Goal: Information Seeking & Learning: Learn about a topic

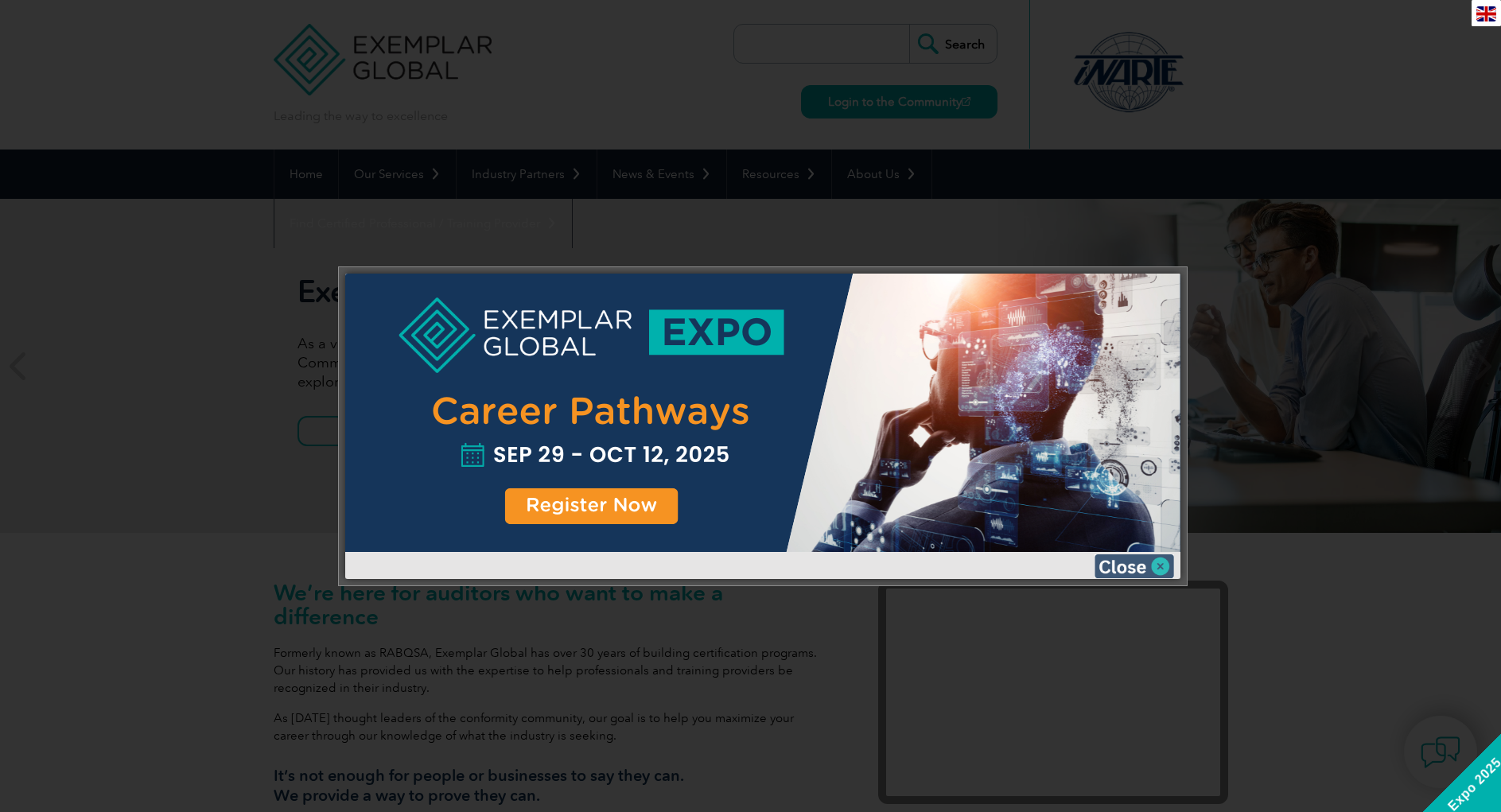
click at [1125, 571] on img at bounding box center [1135, 567] width 79 height 24
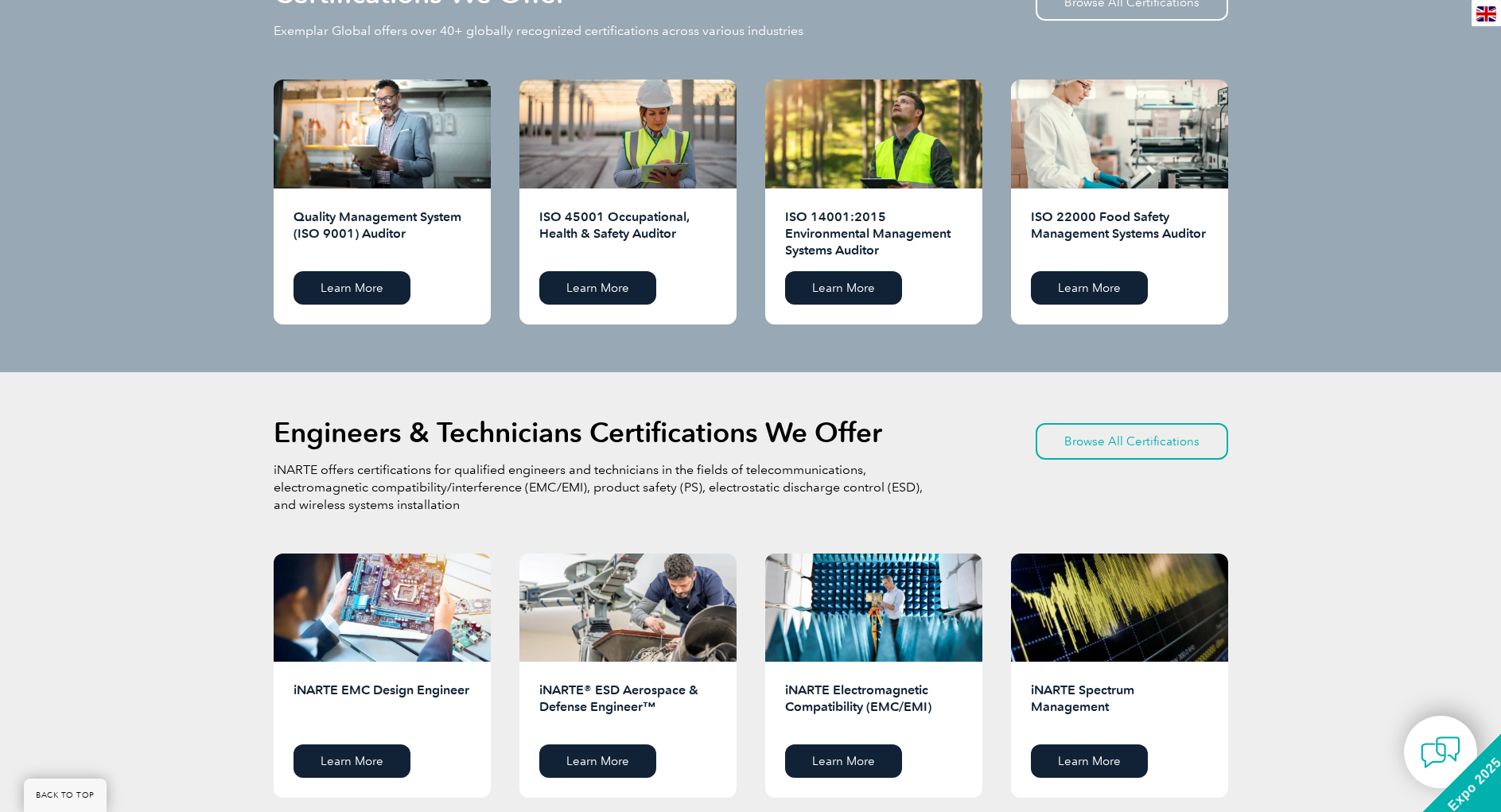
scroll to position [1655, 0]
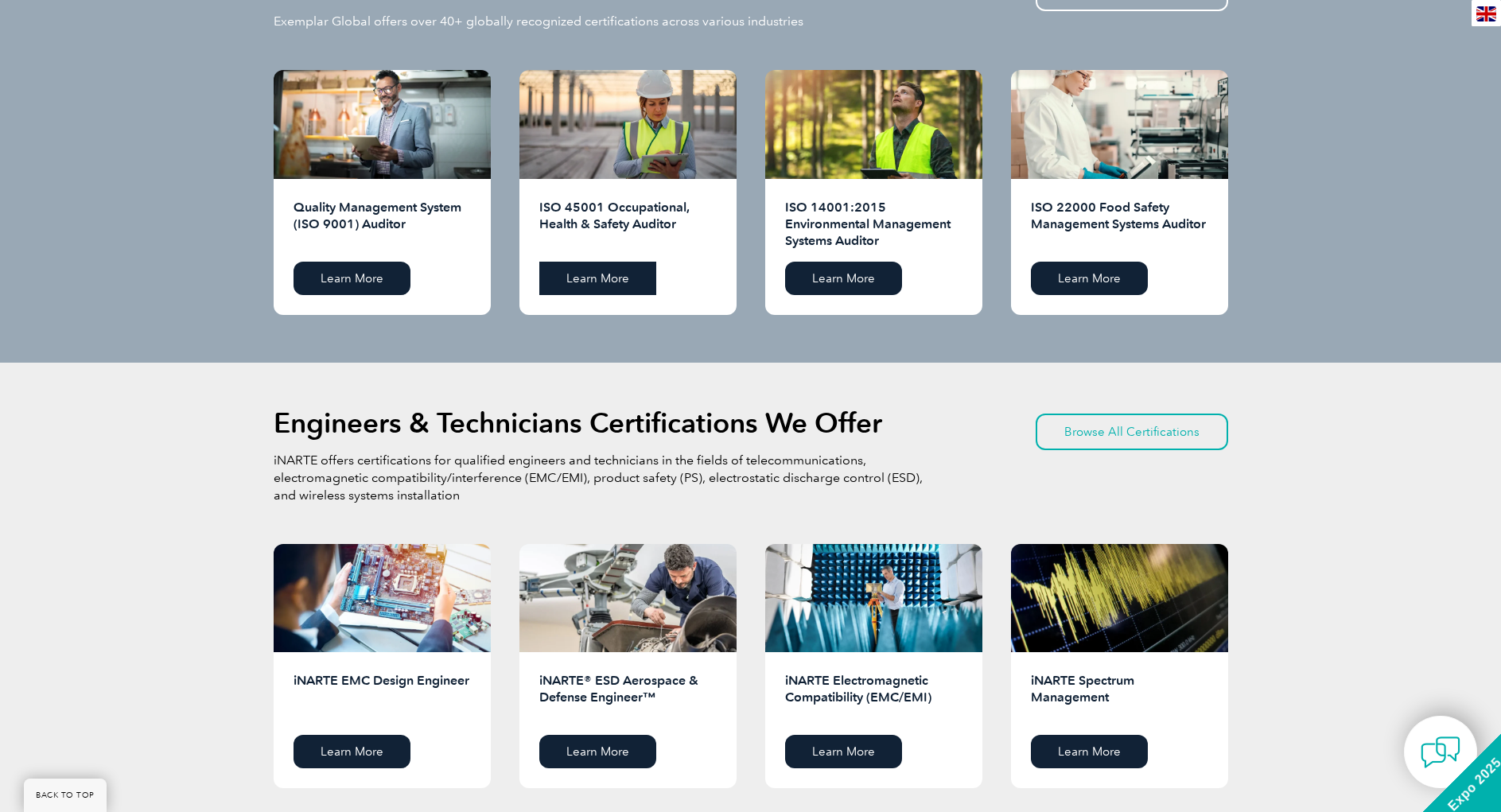
click at [584, 279] on link "Learn More" at bounding box center [597, 279] width 117 height 33
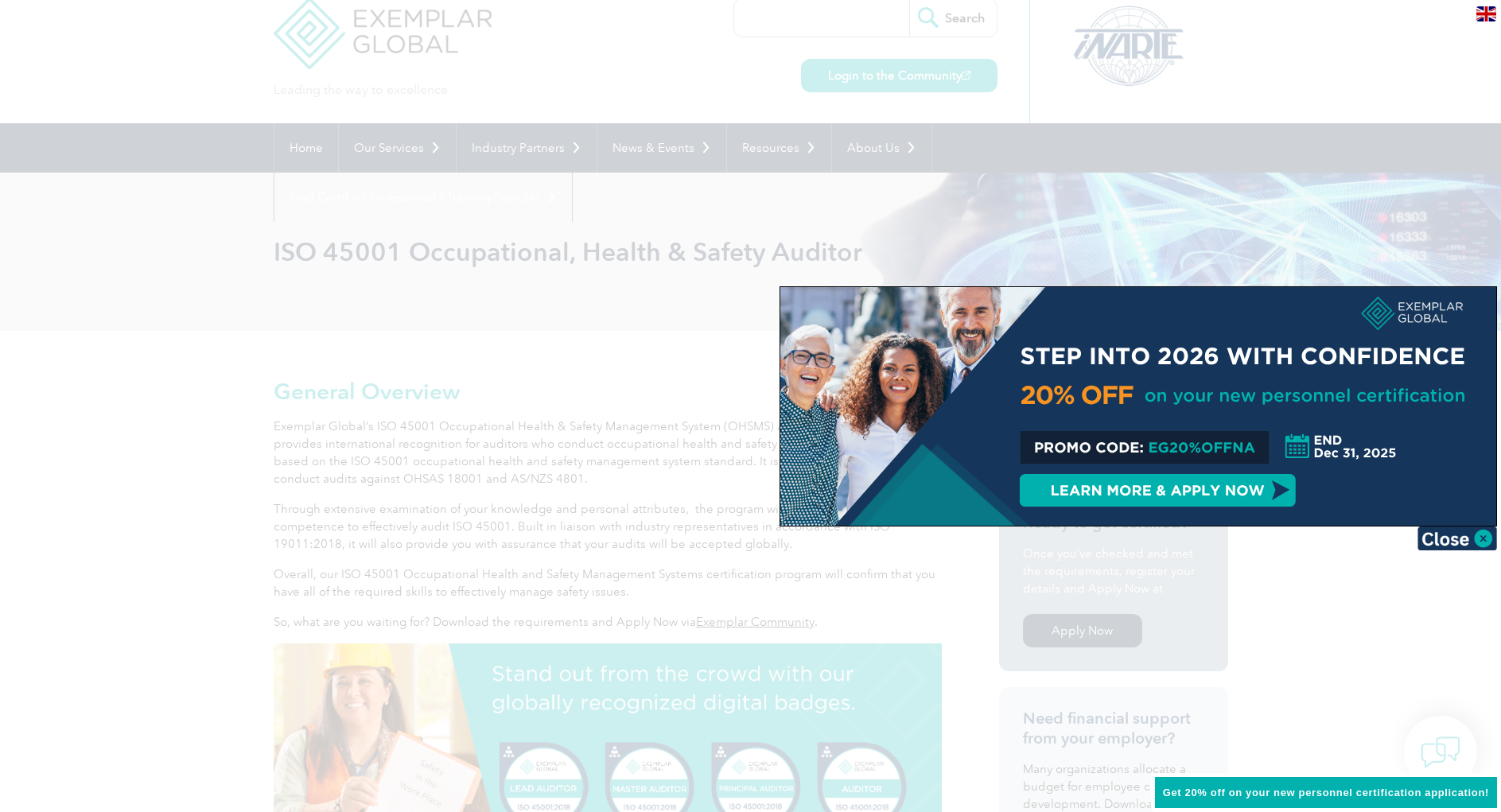
scroll to position [38, 0]
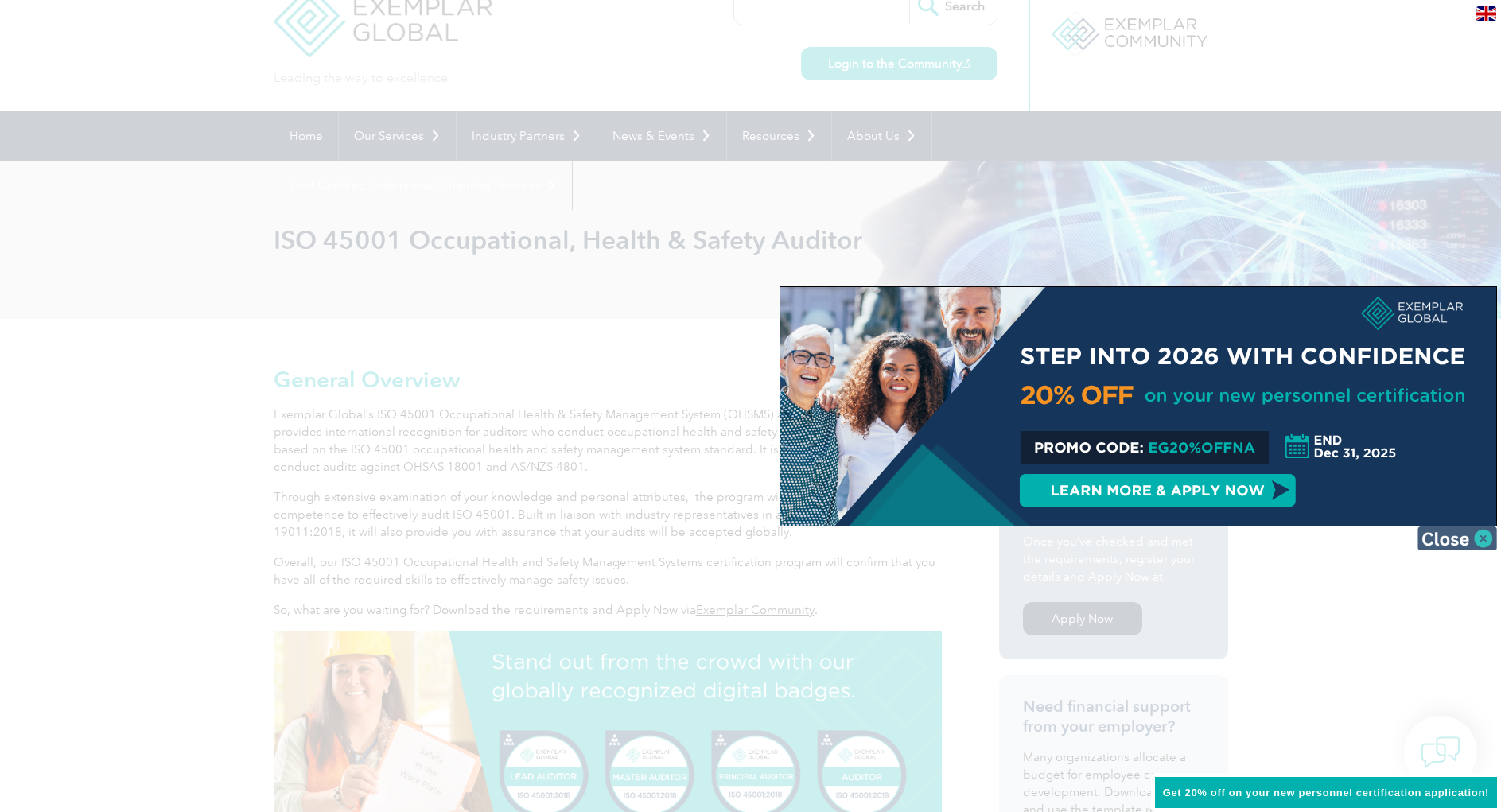
click at [1484, 541] on img at bounding box center [1458, 538] width 79 height 24
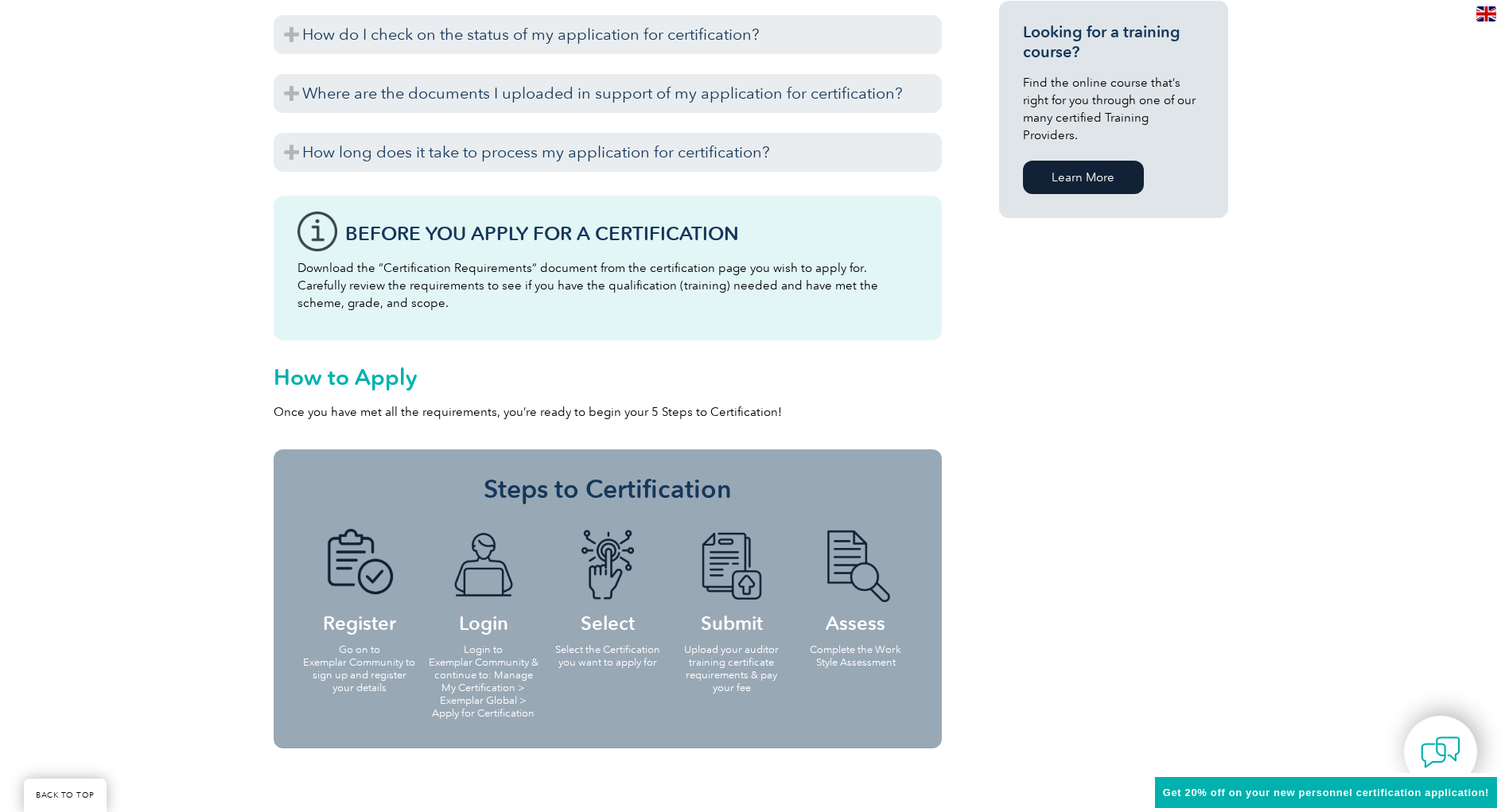
scroll to position [1205, 0]
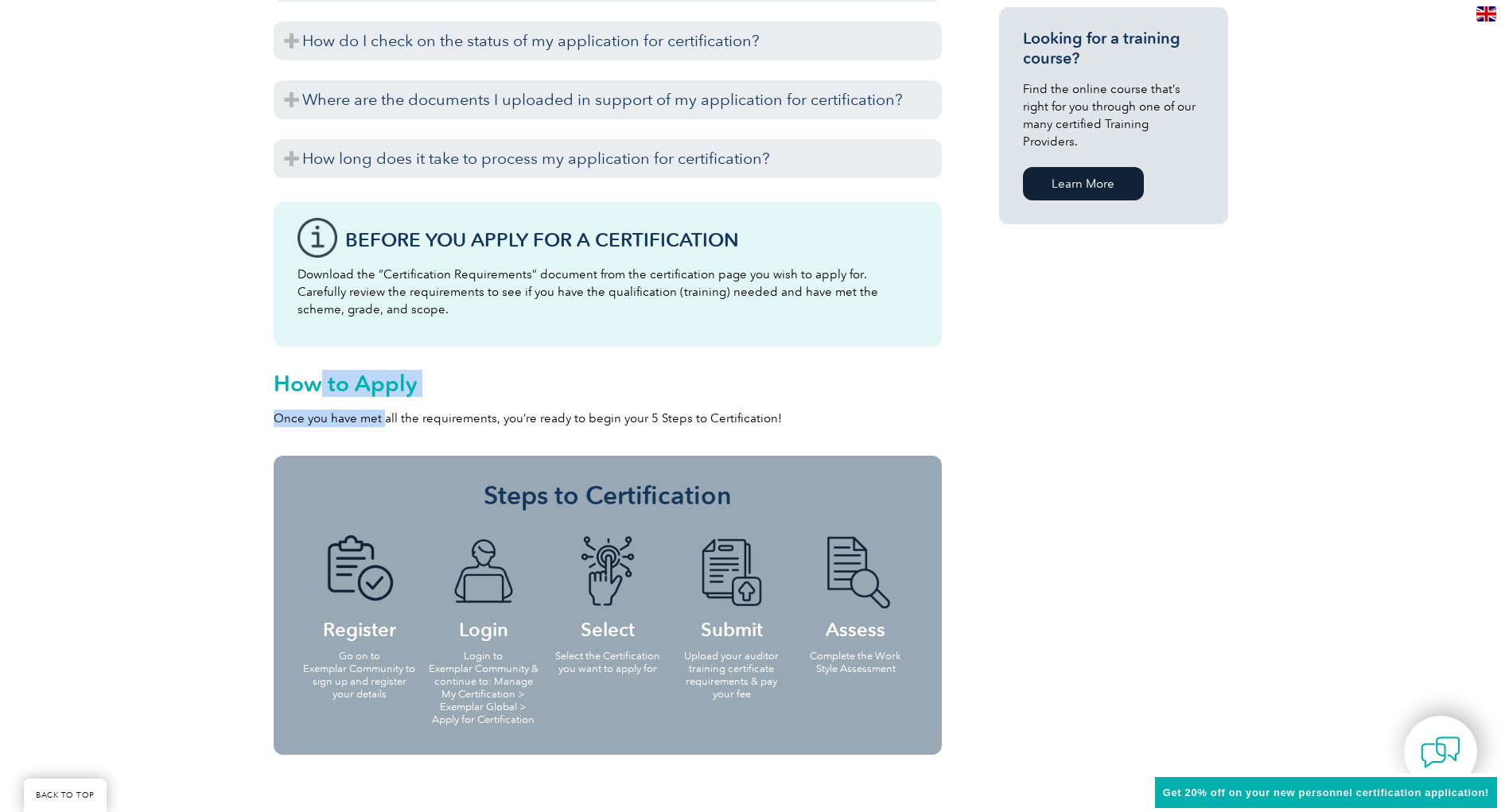
drag, startPoint x: 324, startPoint y: 389, endPoint x: 398, endPoint y: 433, distance: 86.1
drag, startPoint x: 919, startPoint y: 422, endPoint x: 662, endPoint y: 460, distance: 259.8
click at [919, 422] on p "Once you have met all the requirements, you’re ready to begin your 5 Steps to C…" at bounding box center [607, 418] width 668 height 18
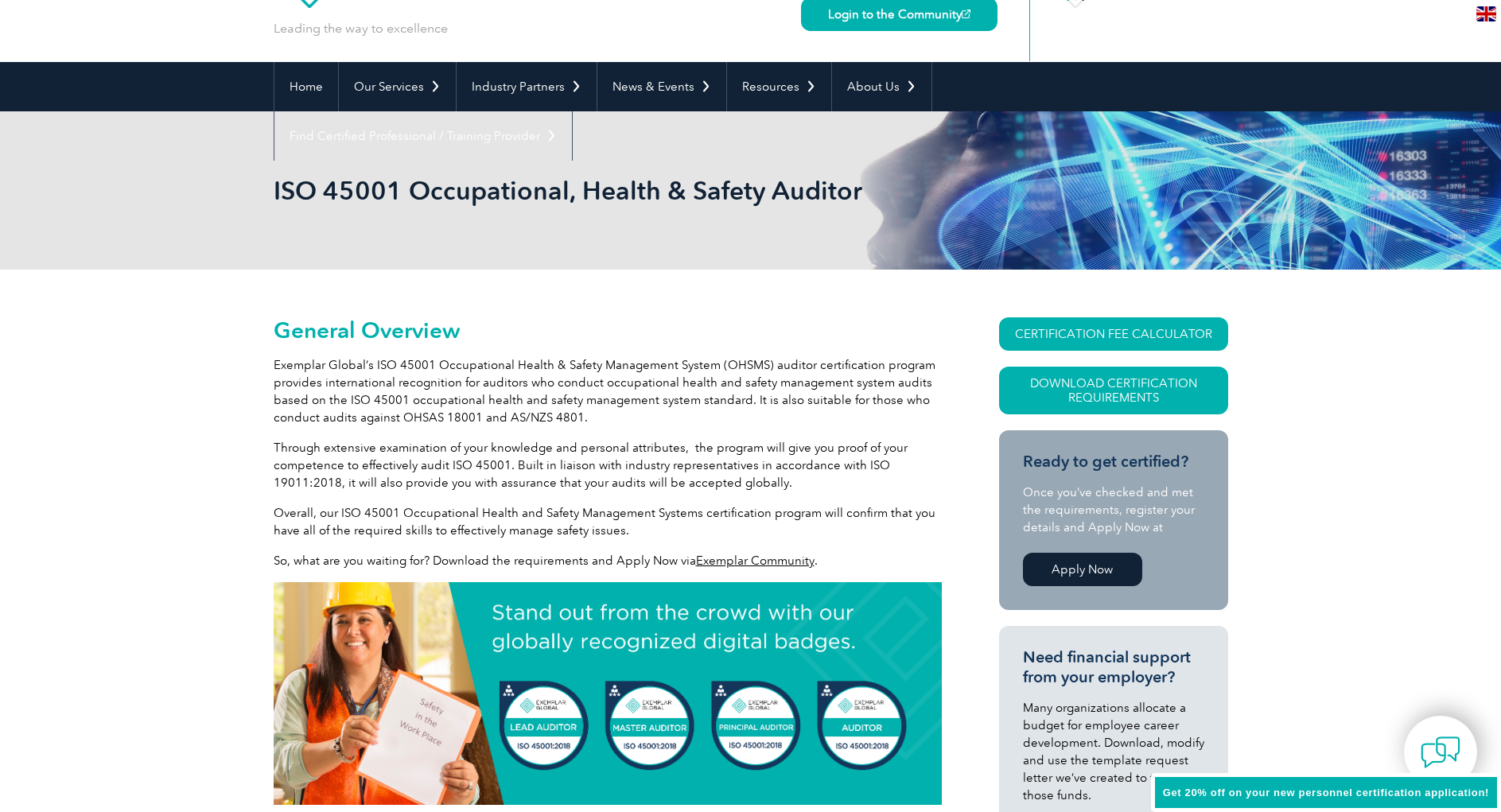
scroll to position [0, 0]
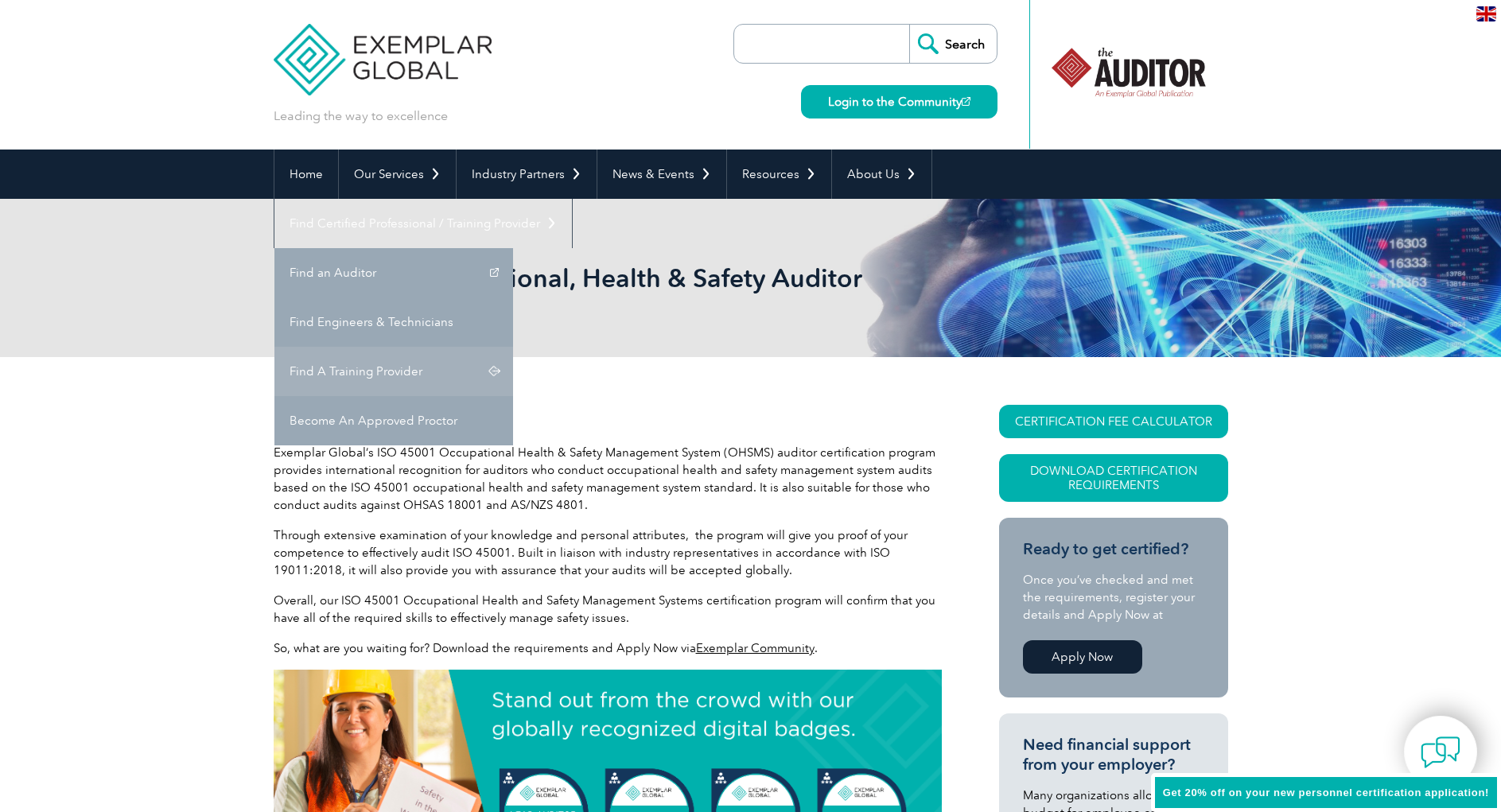
click at [513, 347] on link "Find A Training Provider" at bounding box center [393, 371] width 239 height 49
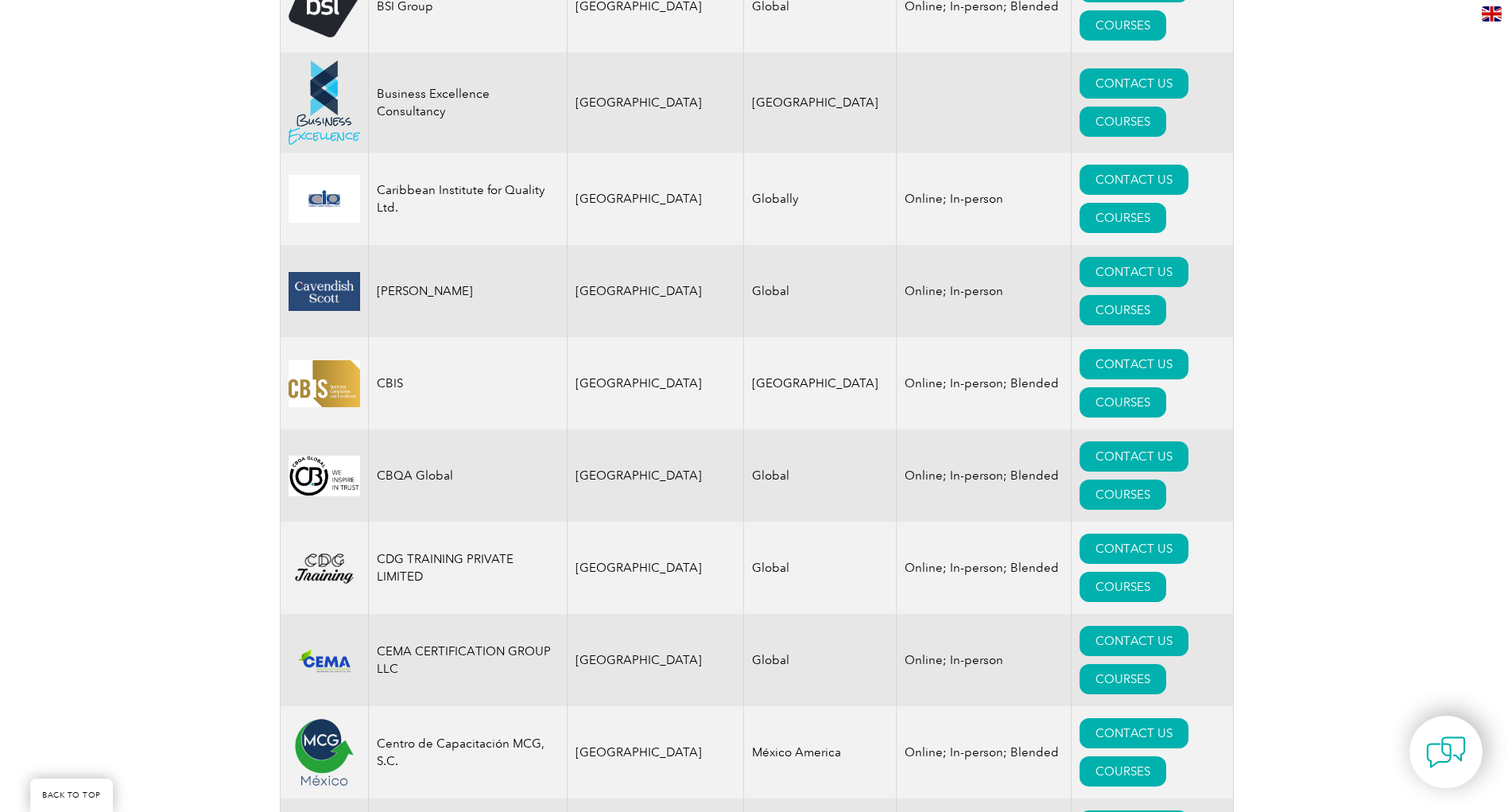
scroll to position [4477, 0]
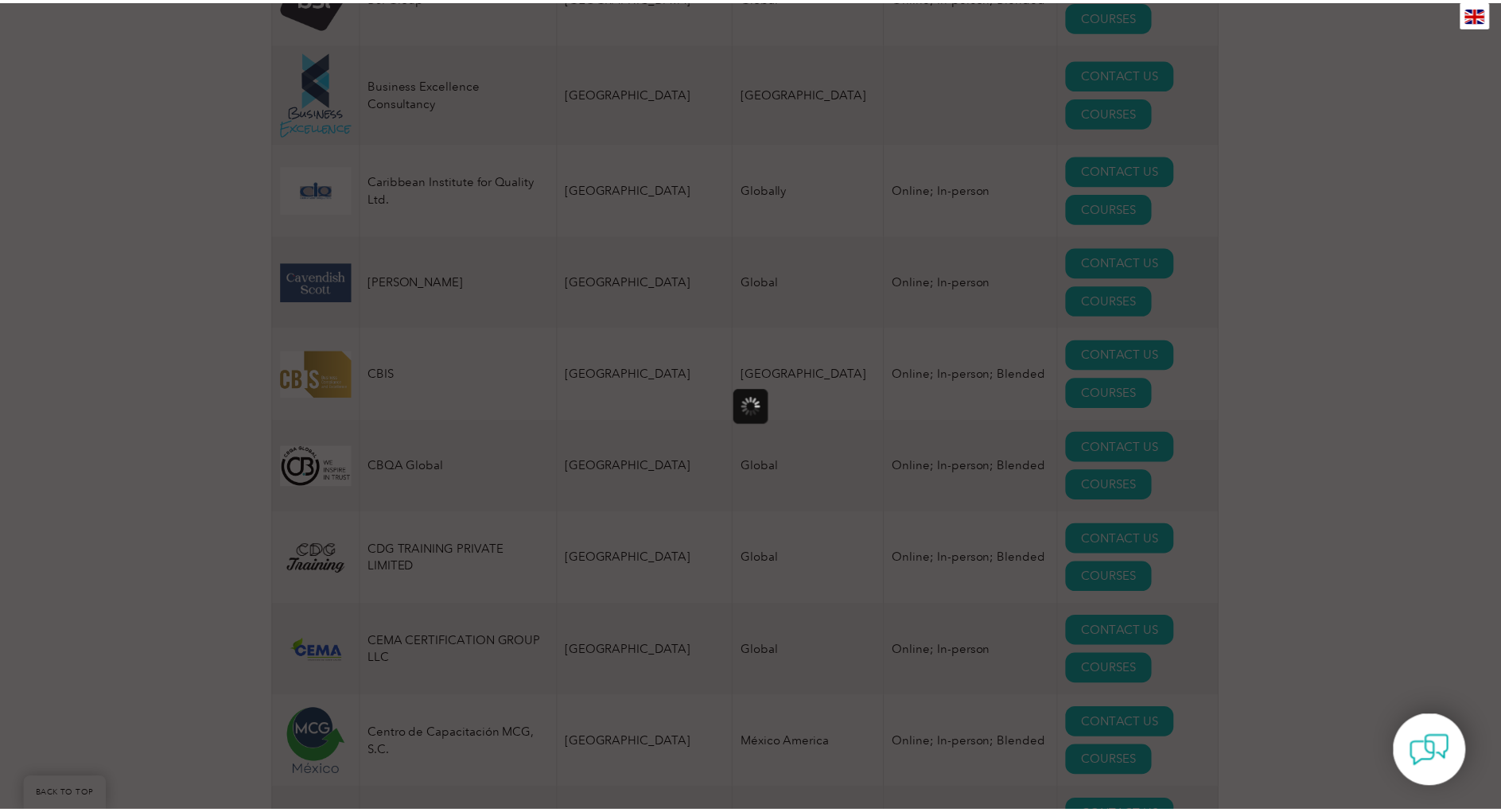
scroll to position [0, 0]
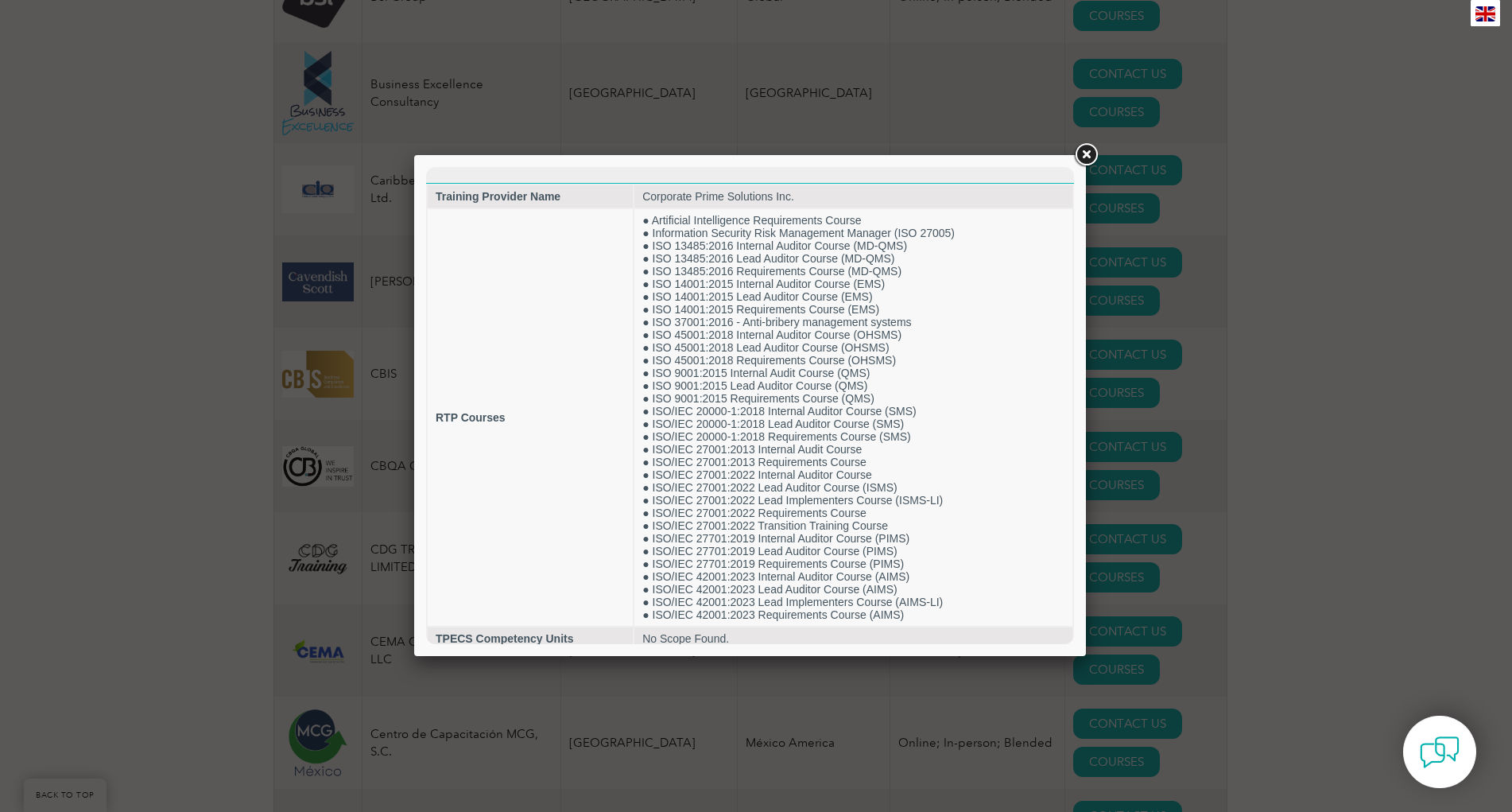
click at [1085, 157] on link at bounding box center [1086, 155] width 29 height 29
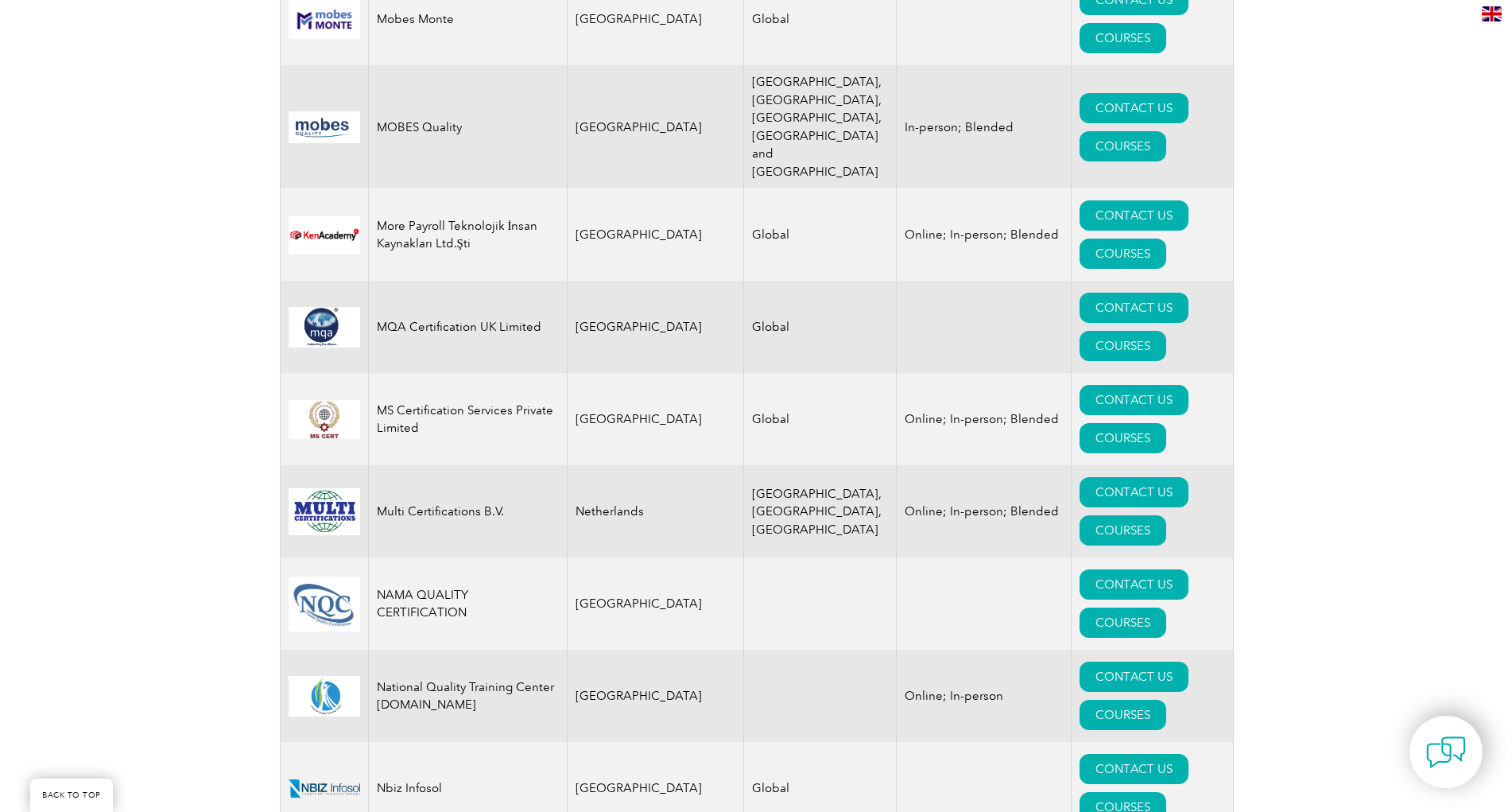
scroll to position [16007, 0]
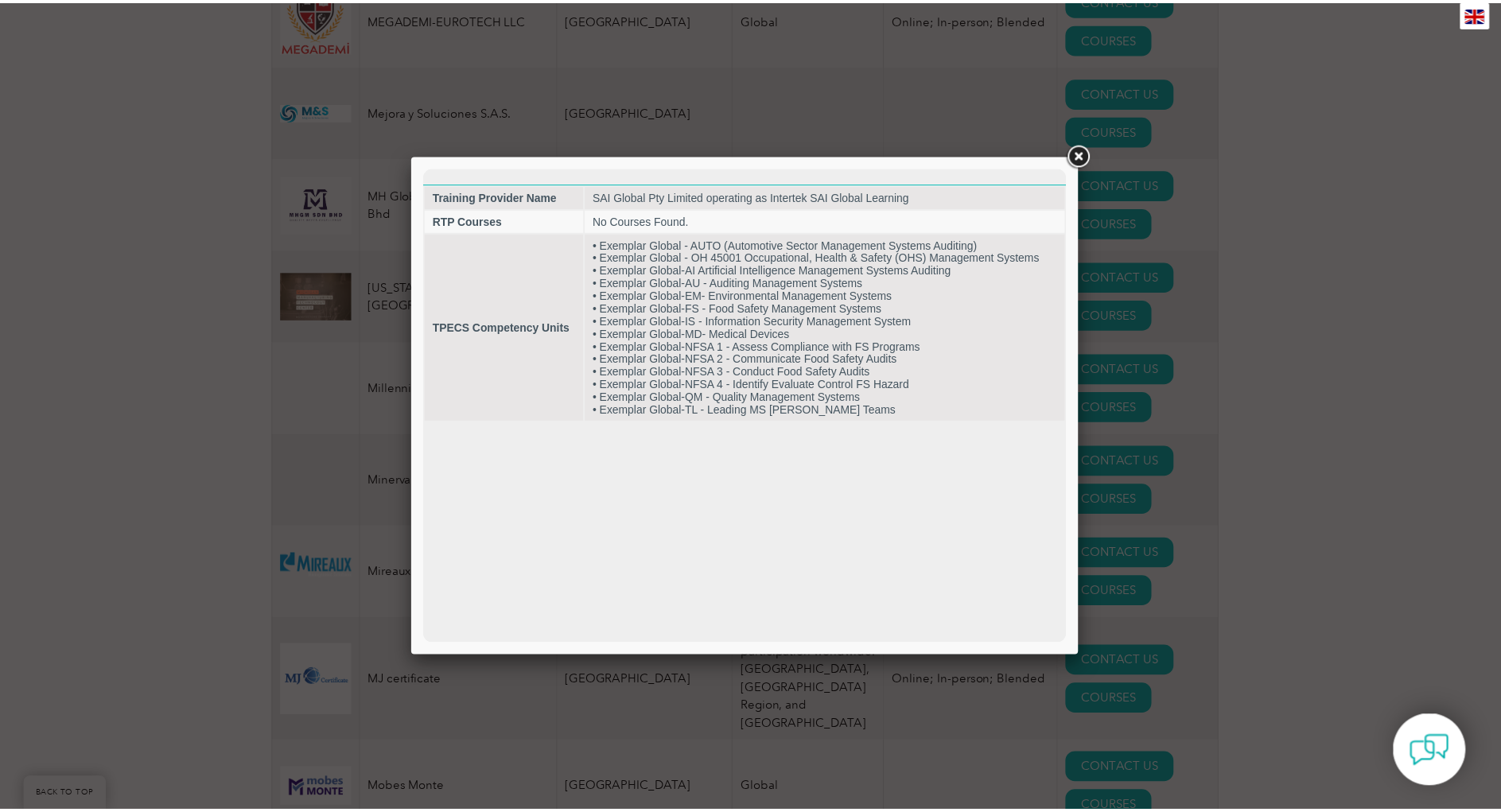
scroll to position [0, 0]
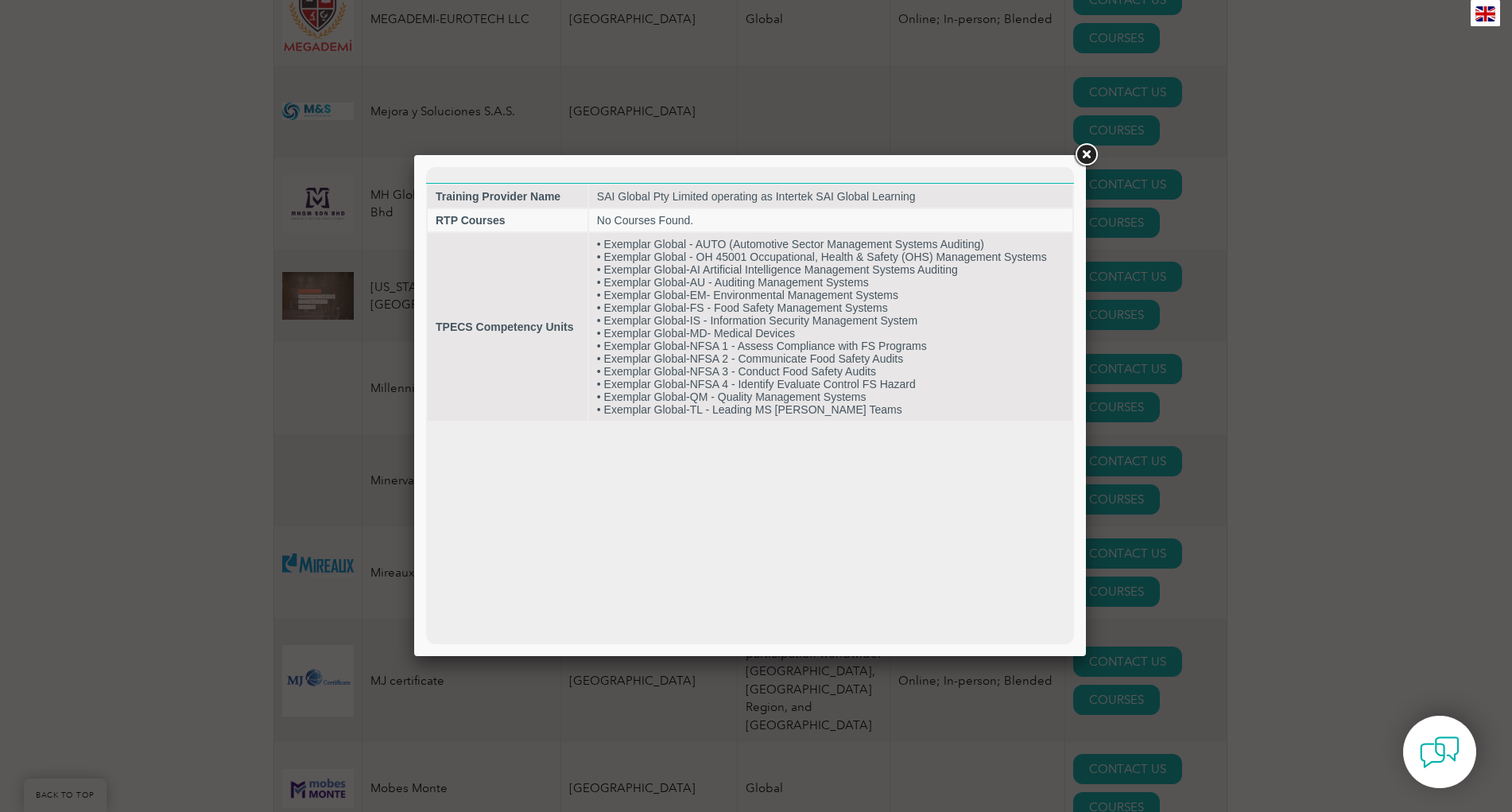
click at [1084, 157] on link at bounding box center [1086, 155] width 29 height 29
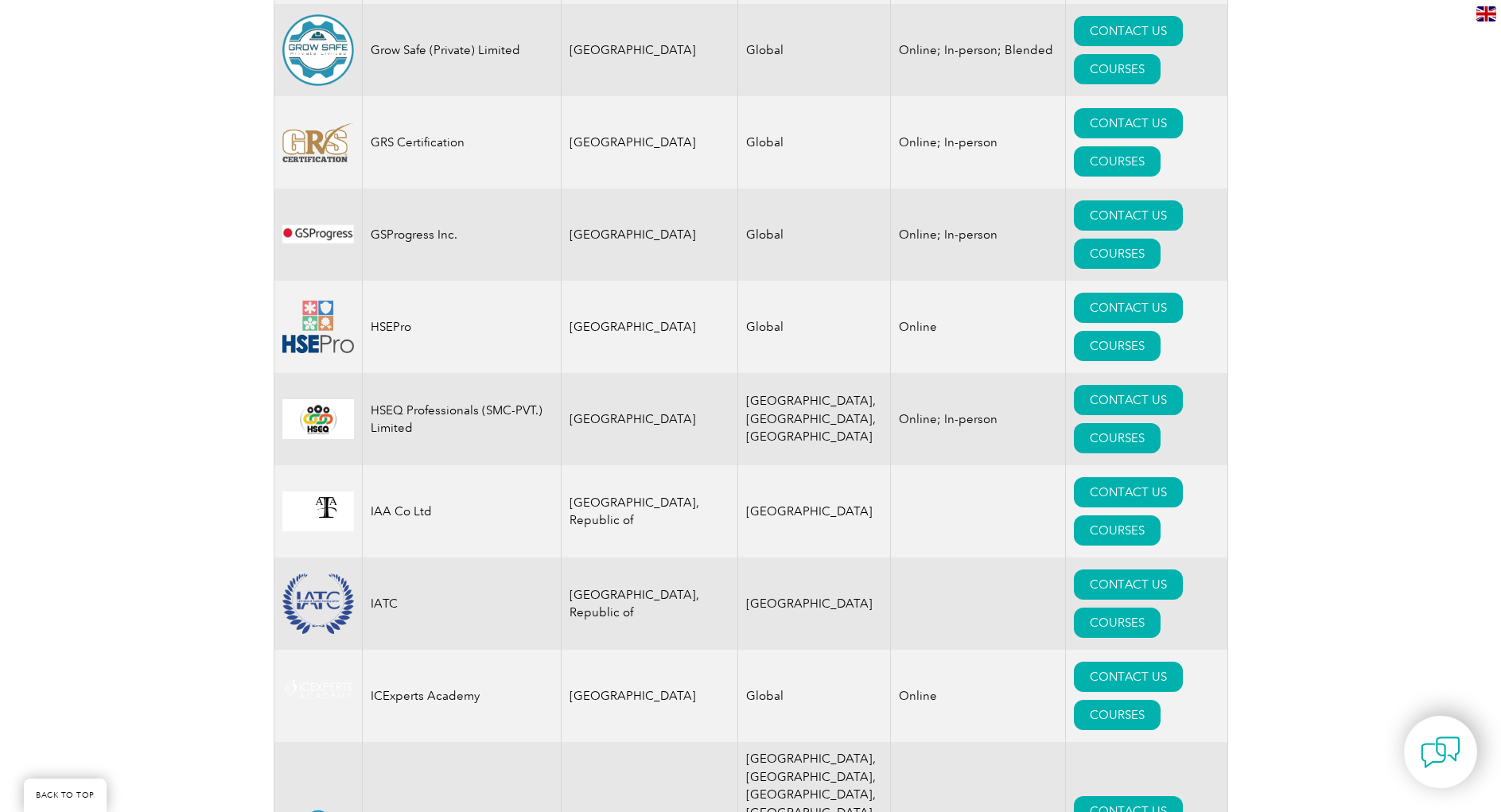
scroll to position [9857, 0]
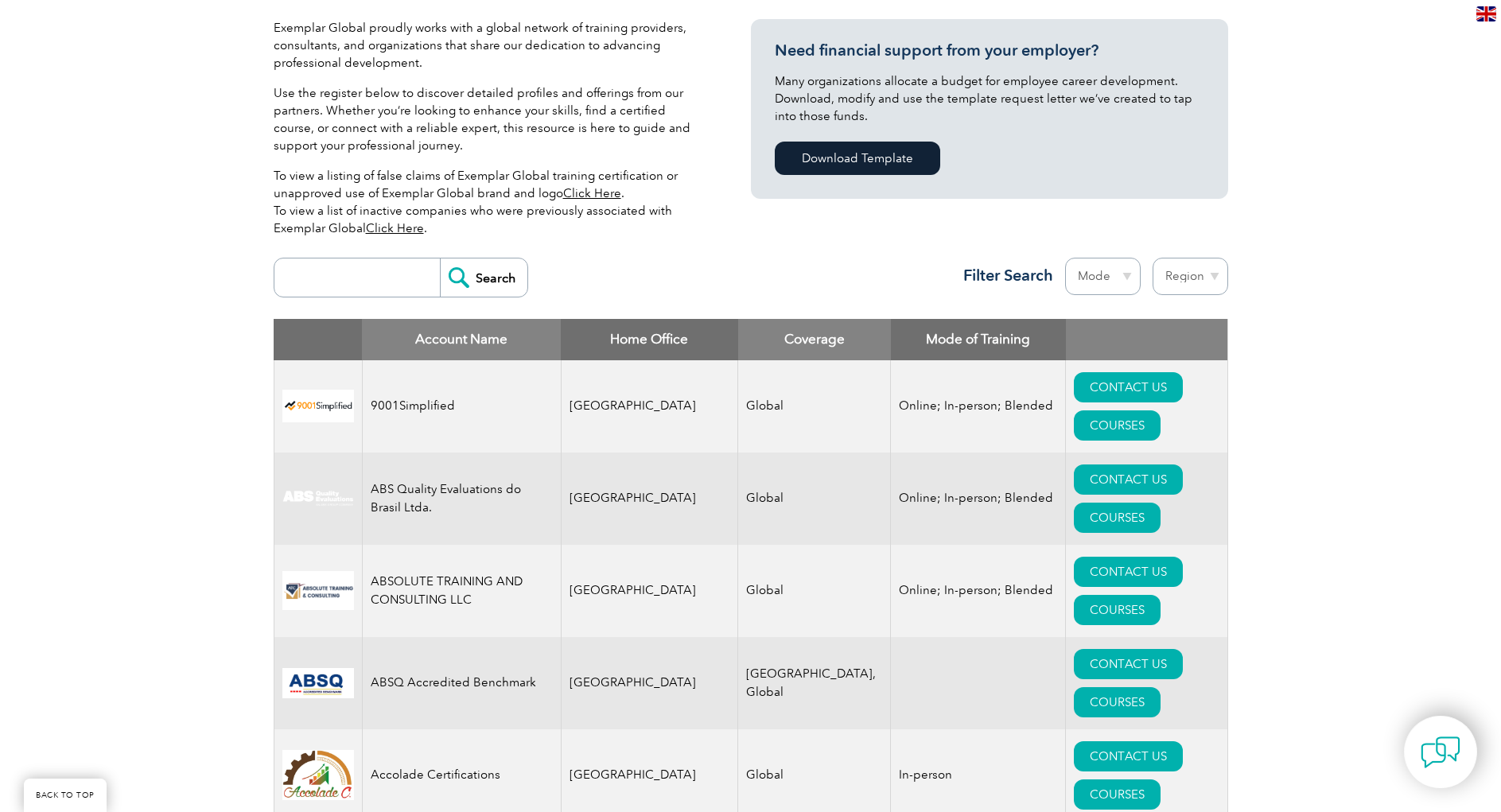
scroll to position [0, 0]
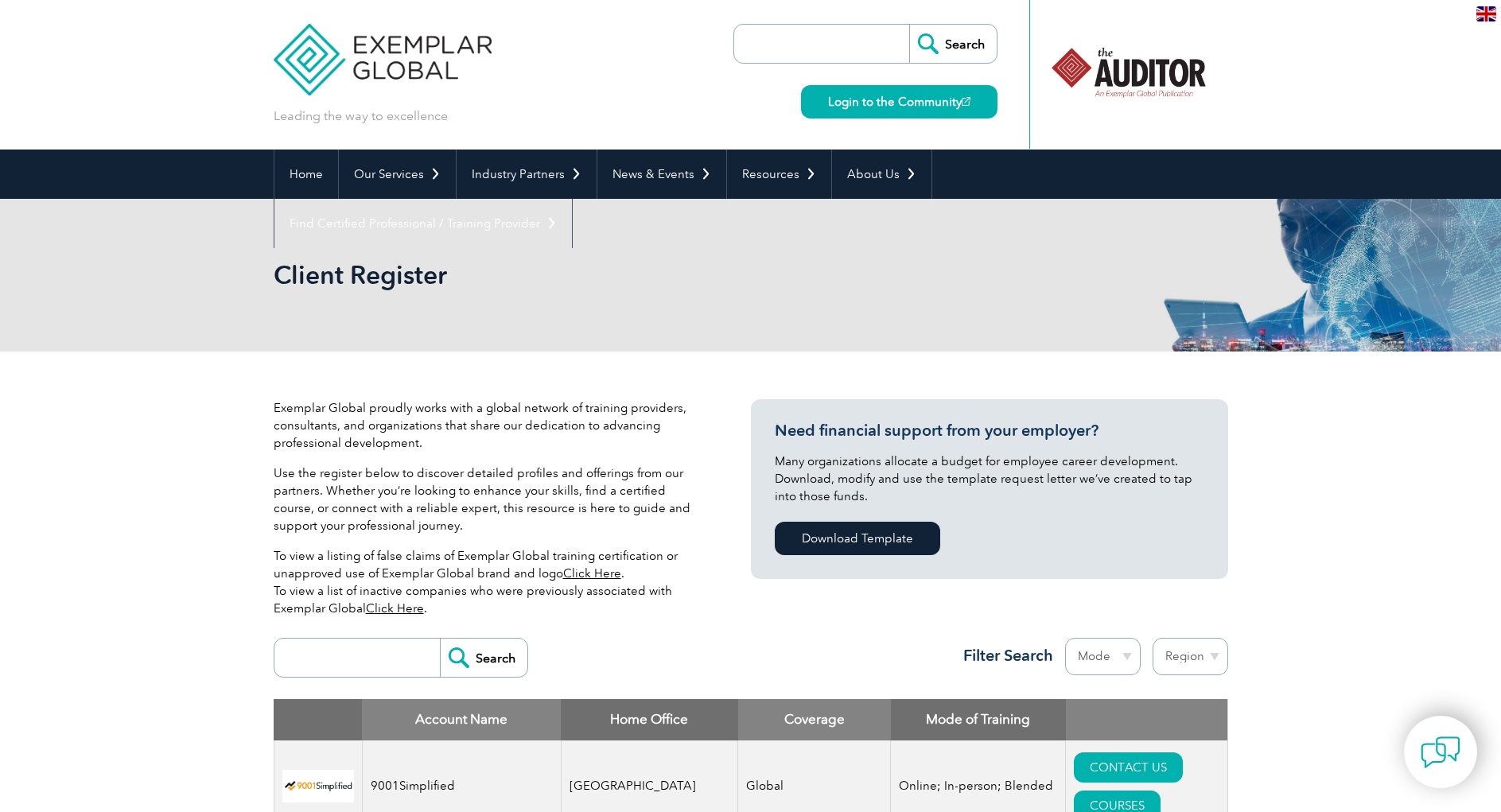
click at [1128, 657] on select "Mode Online In-person Blended" at bounding box center [1103, 656] width 76 height 38
select select "Online"
click at [1065, 638] on select "Mode Online In-person Blended" at bounding box center [1103, 656] width 76 height 38
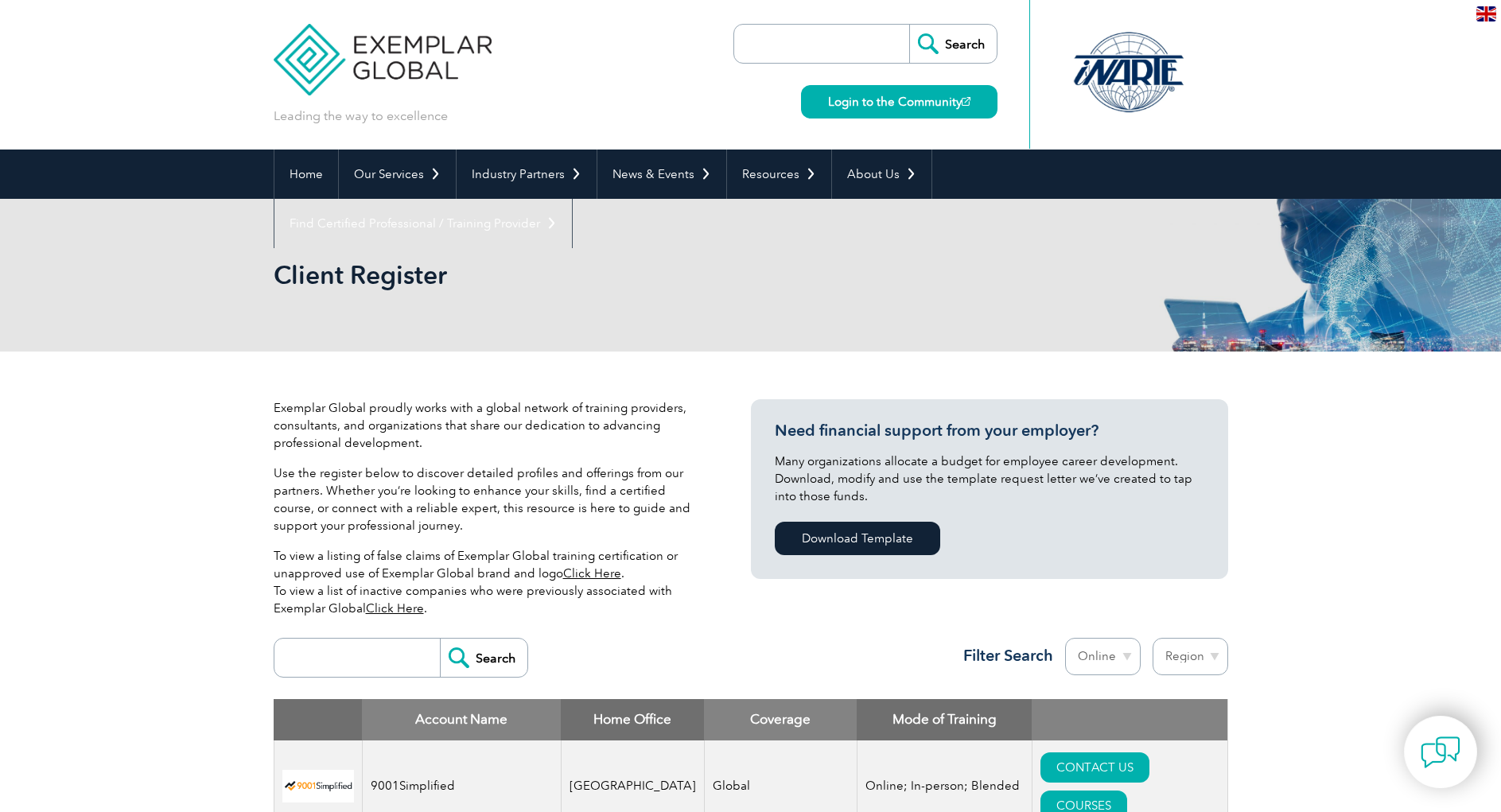
click at [1208, 659] on select "Region [GEOGRAPHIC_DATA] [GEOGRAPHIC_DATA] [GEOGRAPHIC_DATA] [GEOGRAPHIC_DATA] …" at bounding box center [1191, 656] width 76 height 38
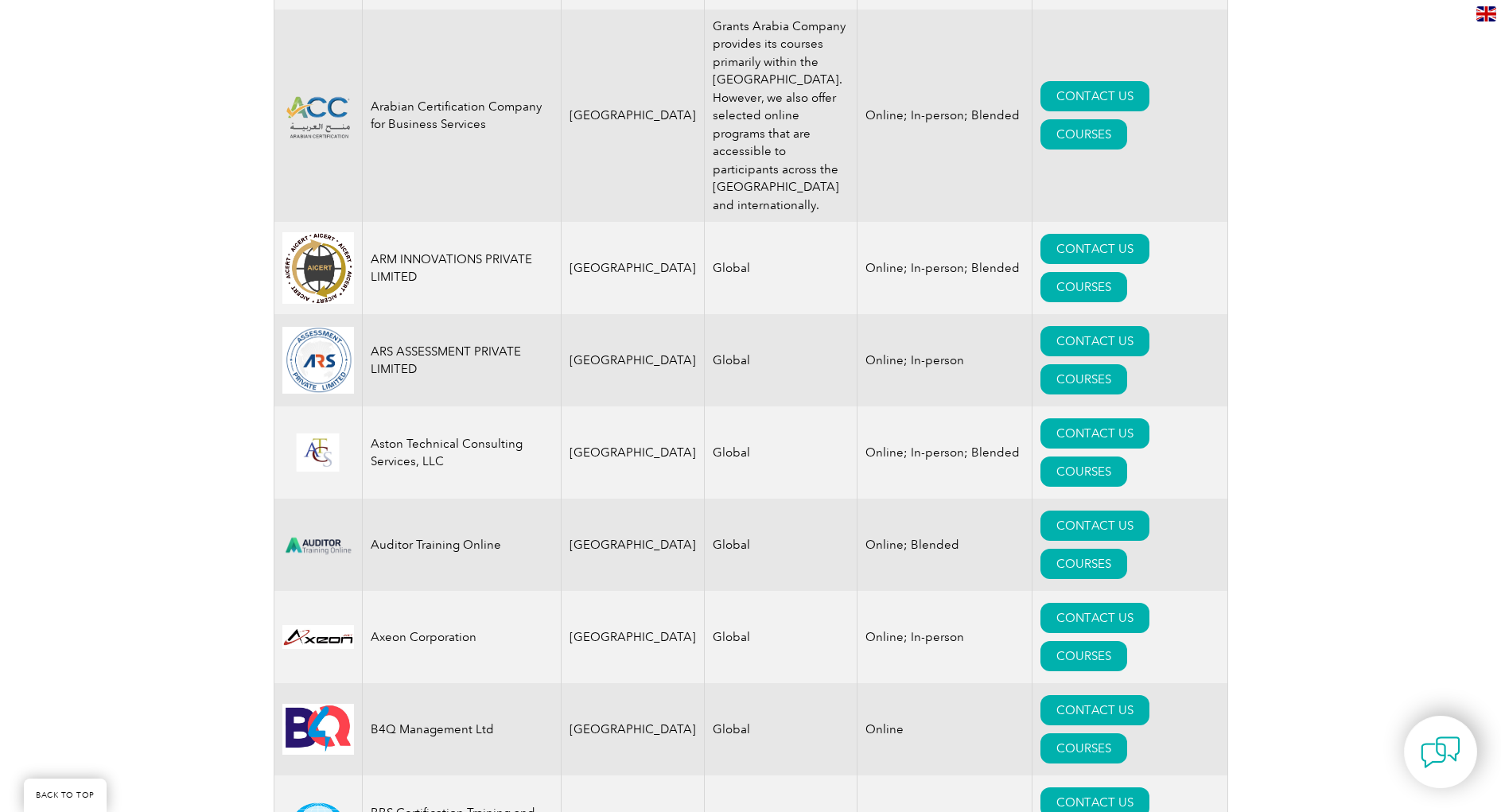
scroll to position [2052, 0]
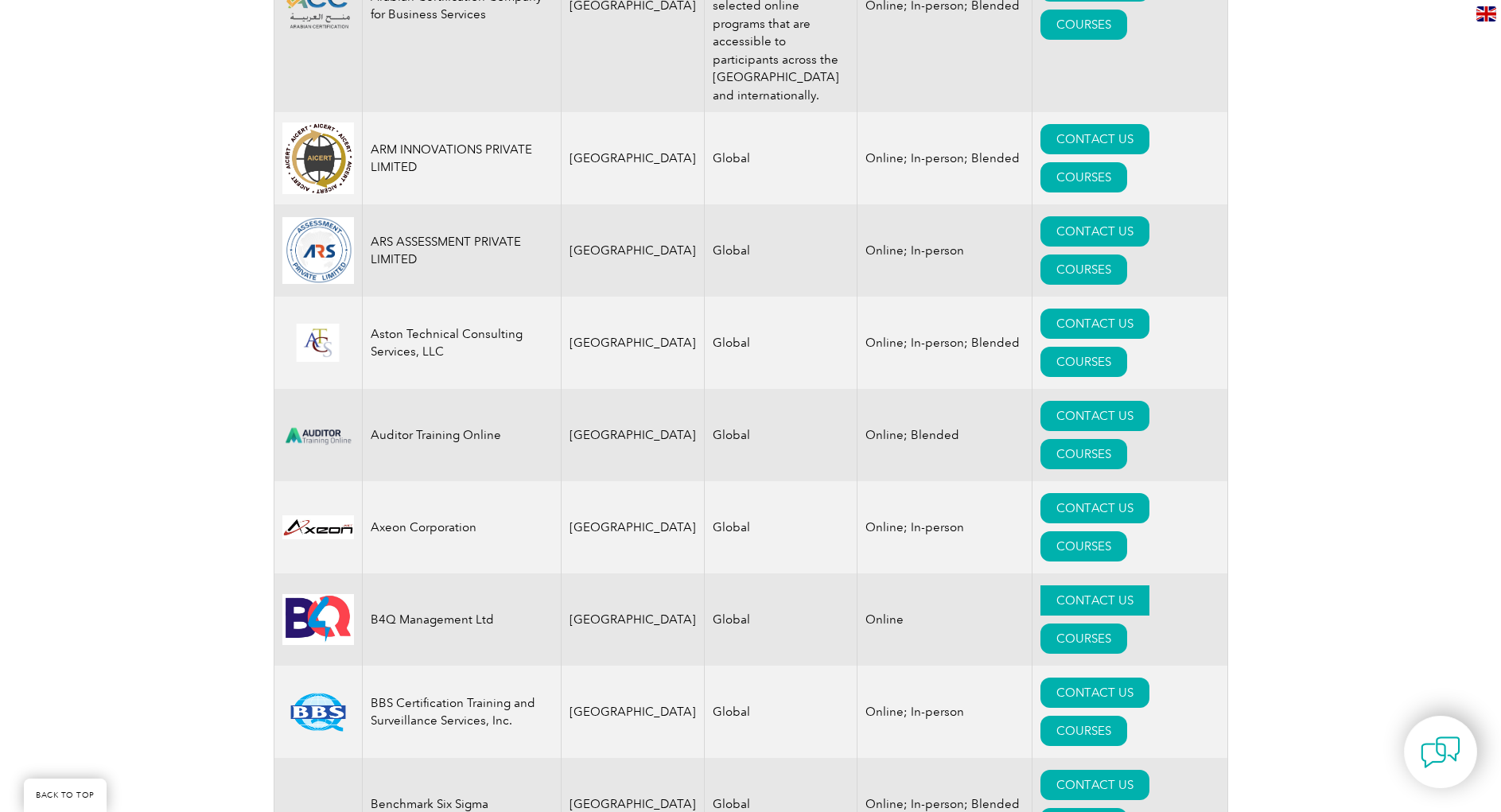
click at [1041, 585] on link "CONTACT US" at bounding box center [1095, 600] width 109 height 30
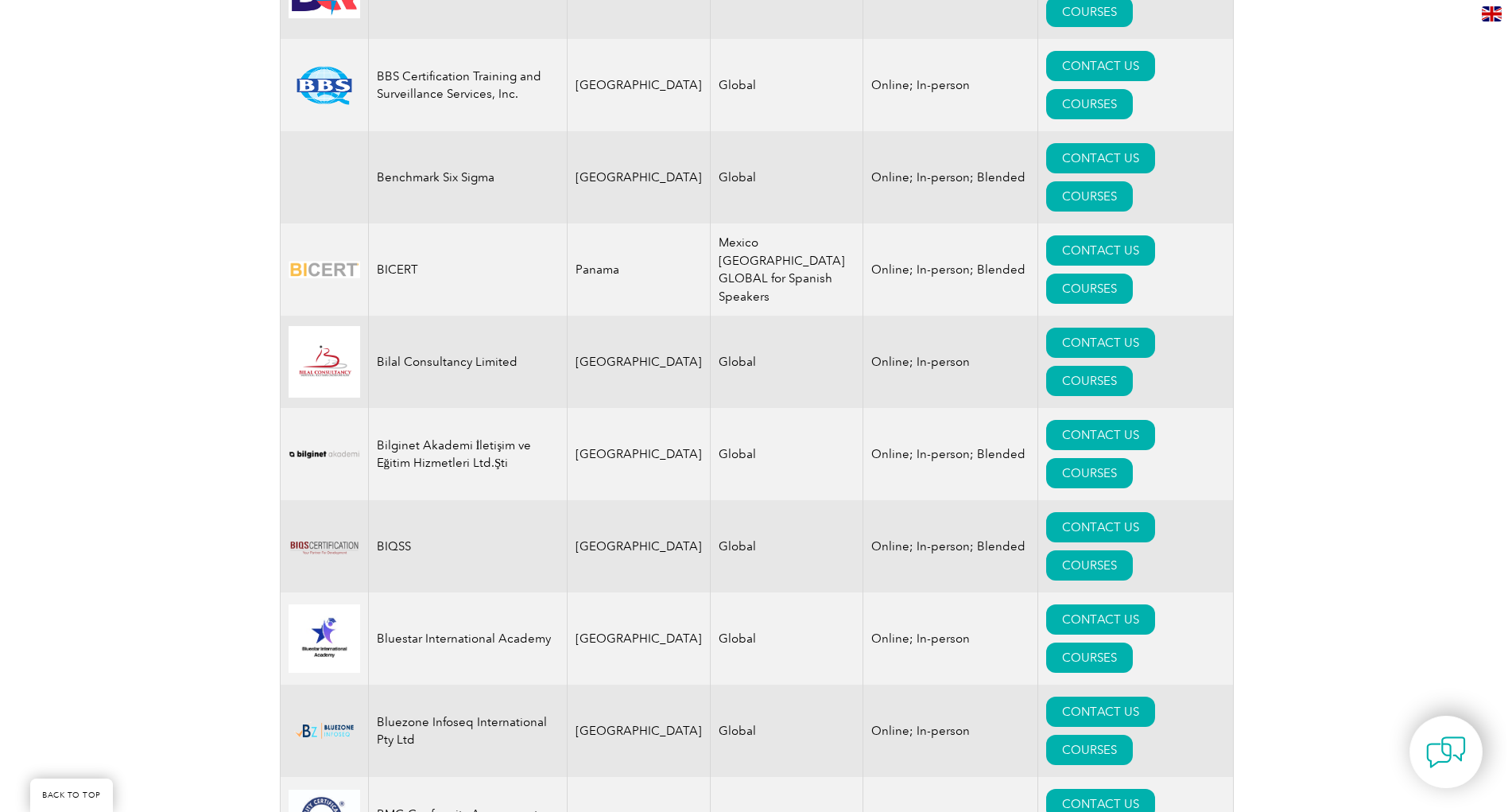
scroll to position [2788, 0]
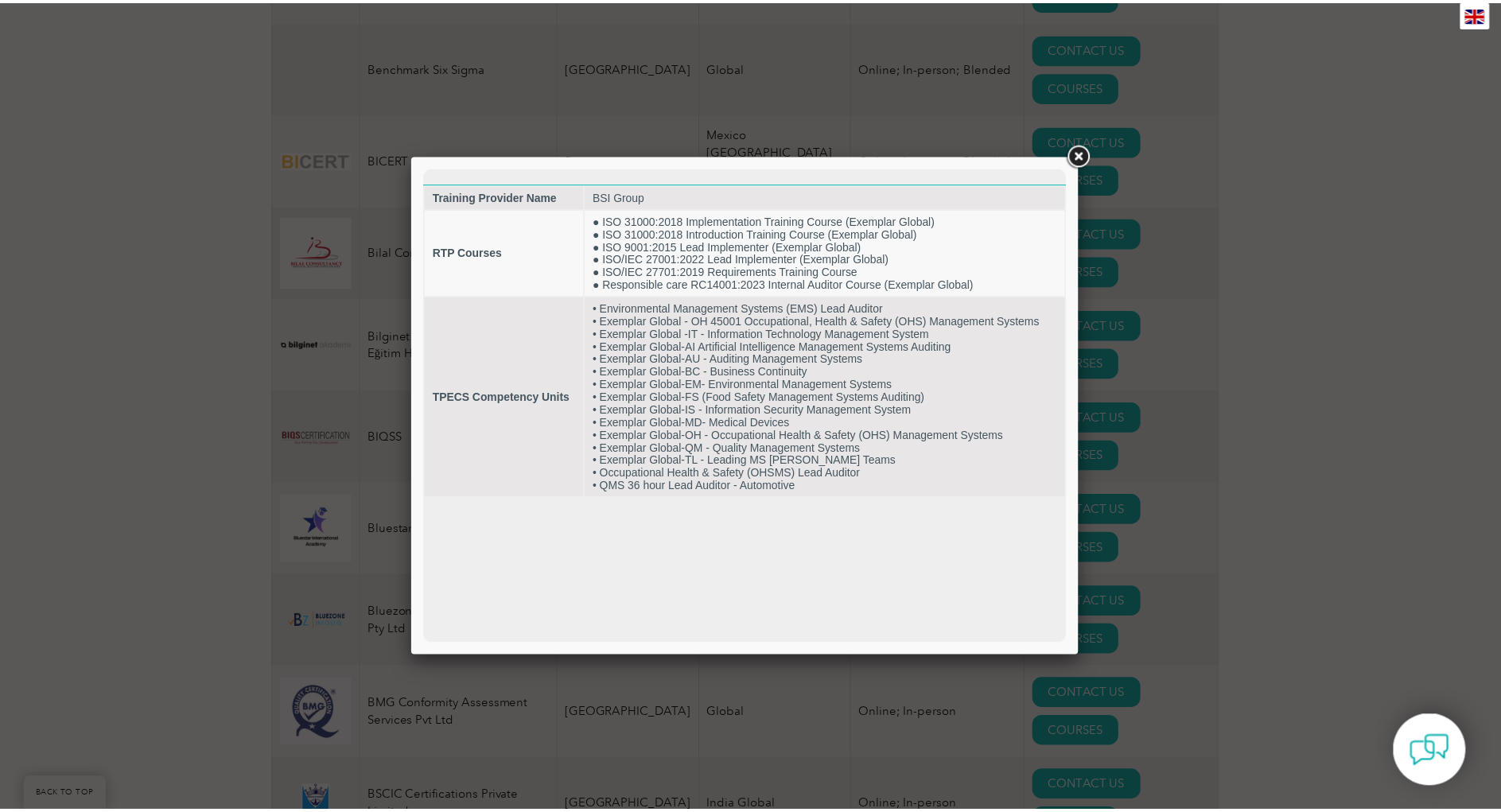
scroll to position [0, 0]
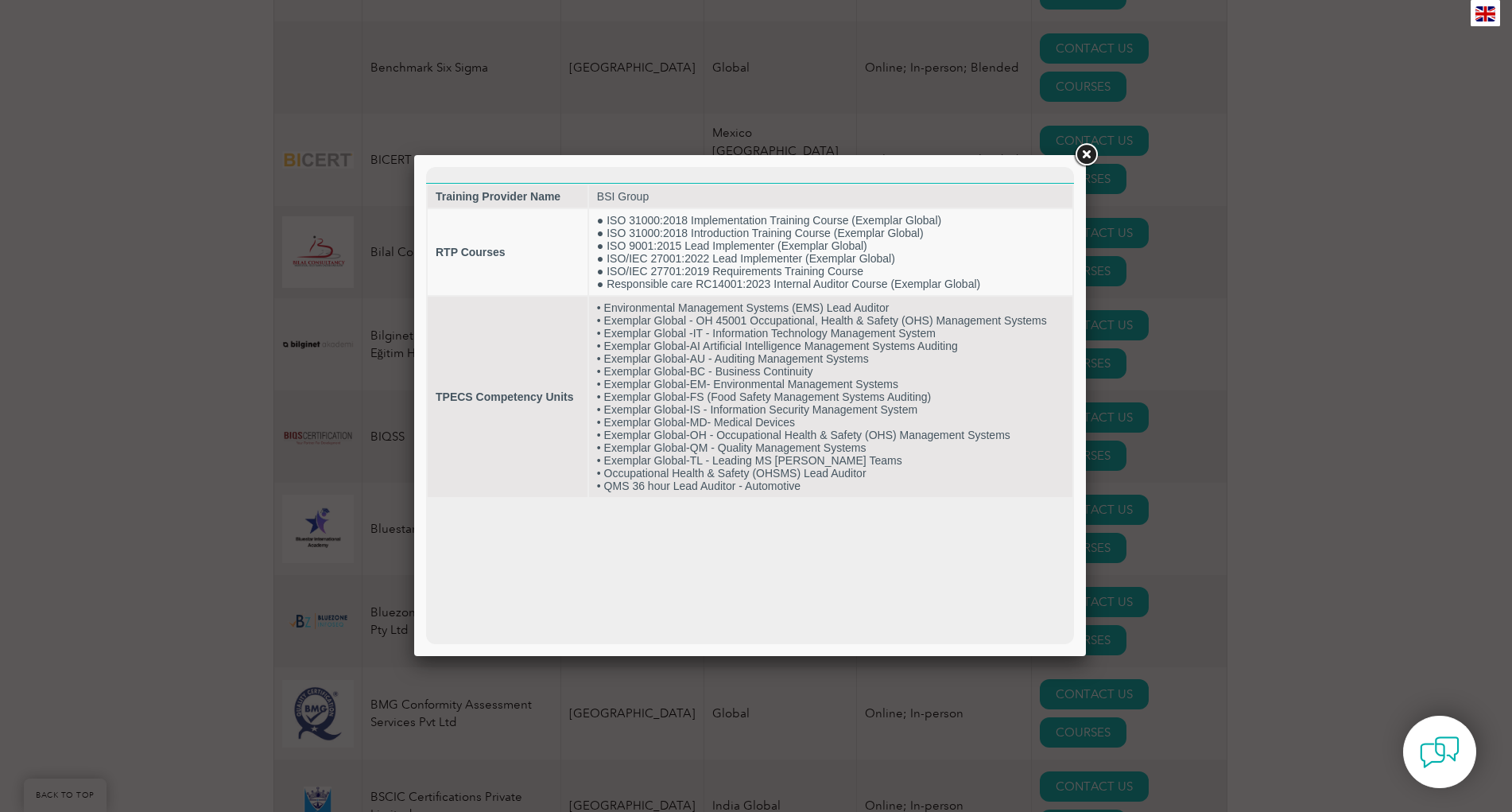
click at [1082, 158] on link at bounding box center [1086, 155] width 29 height 29
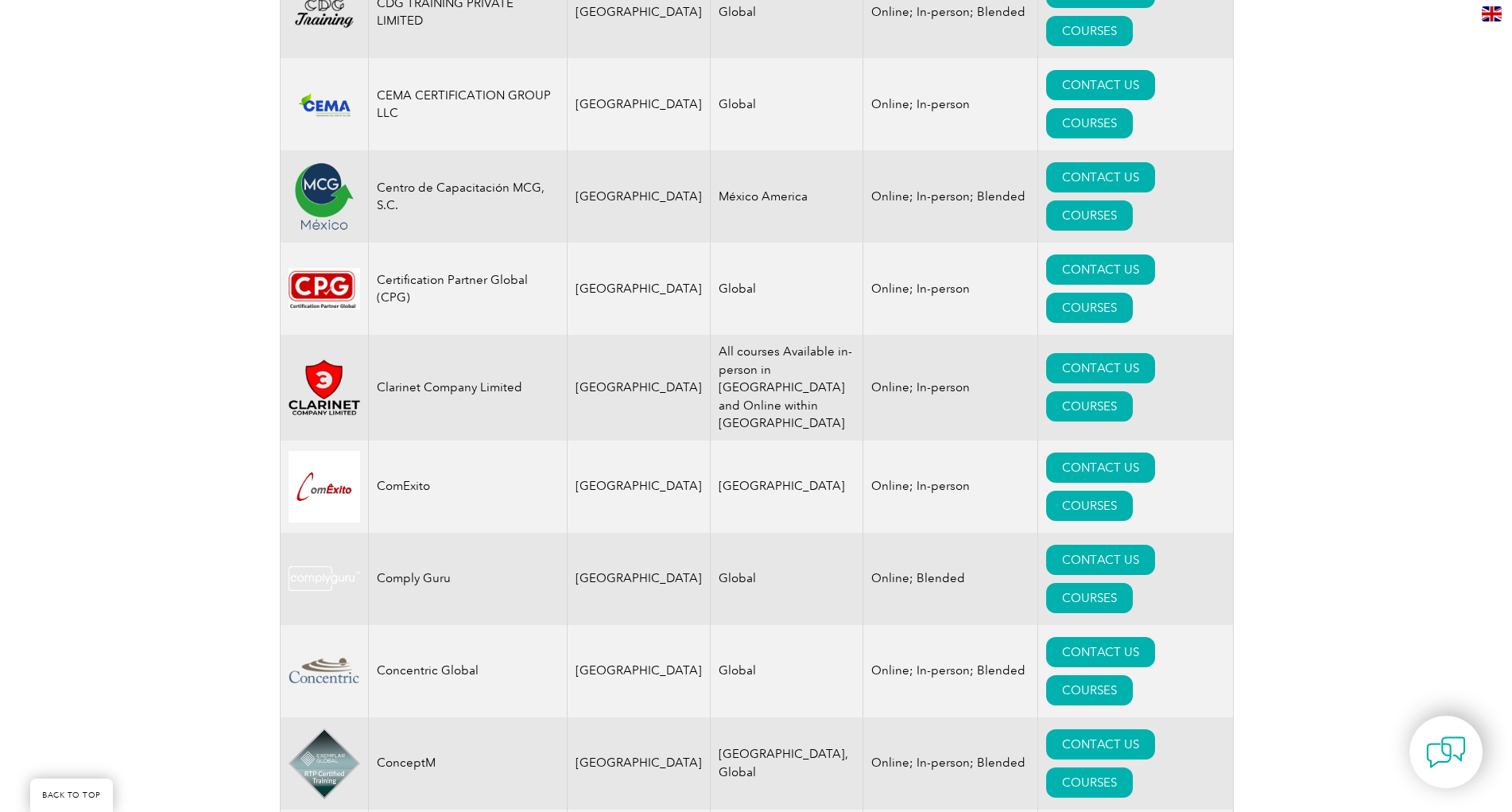
scroll to position [4150, 0]
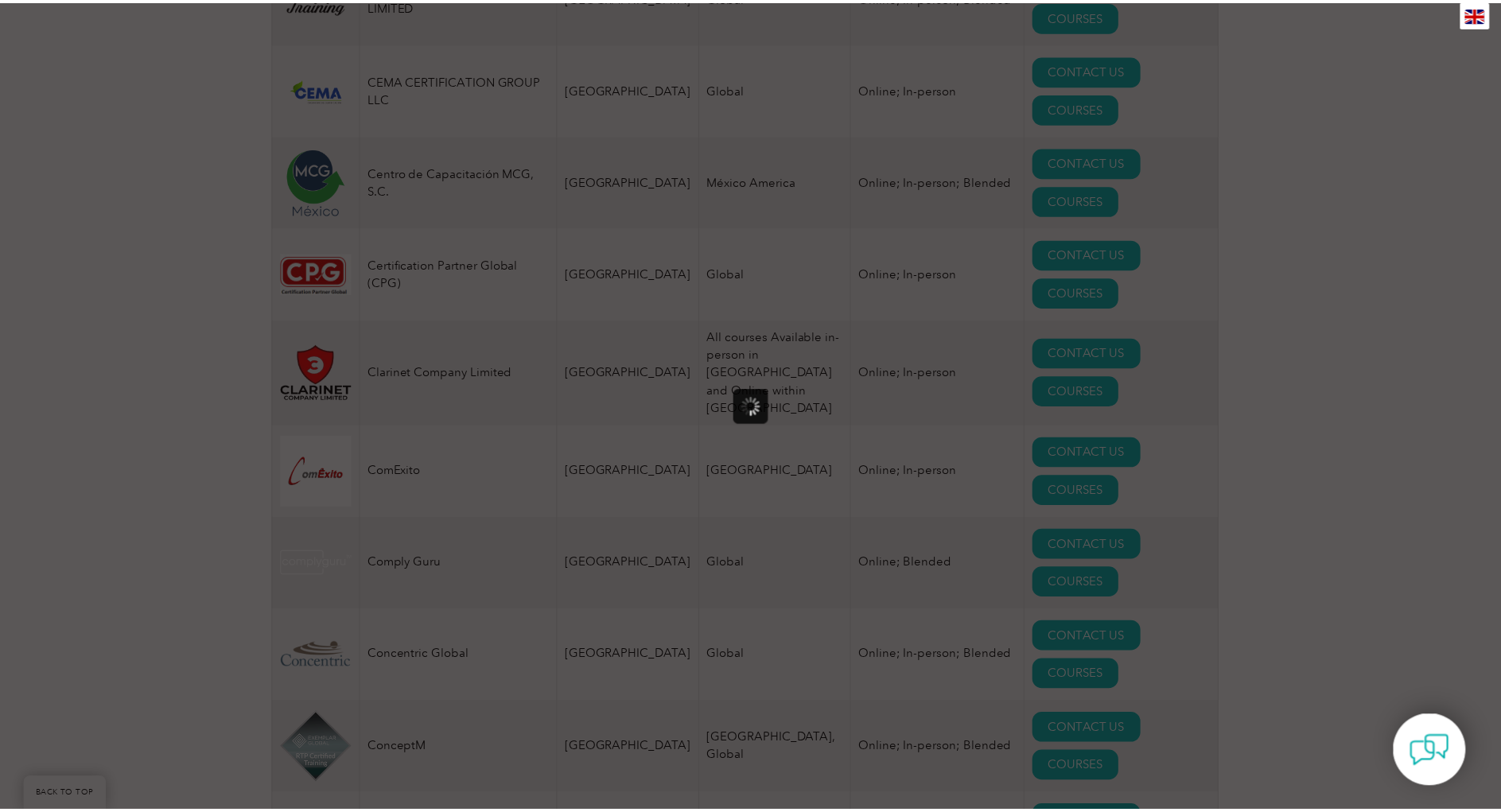
scroll to position [0, 0]
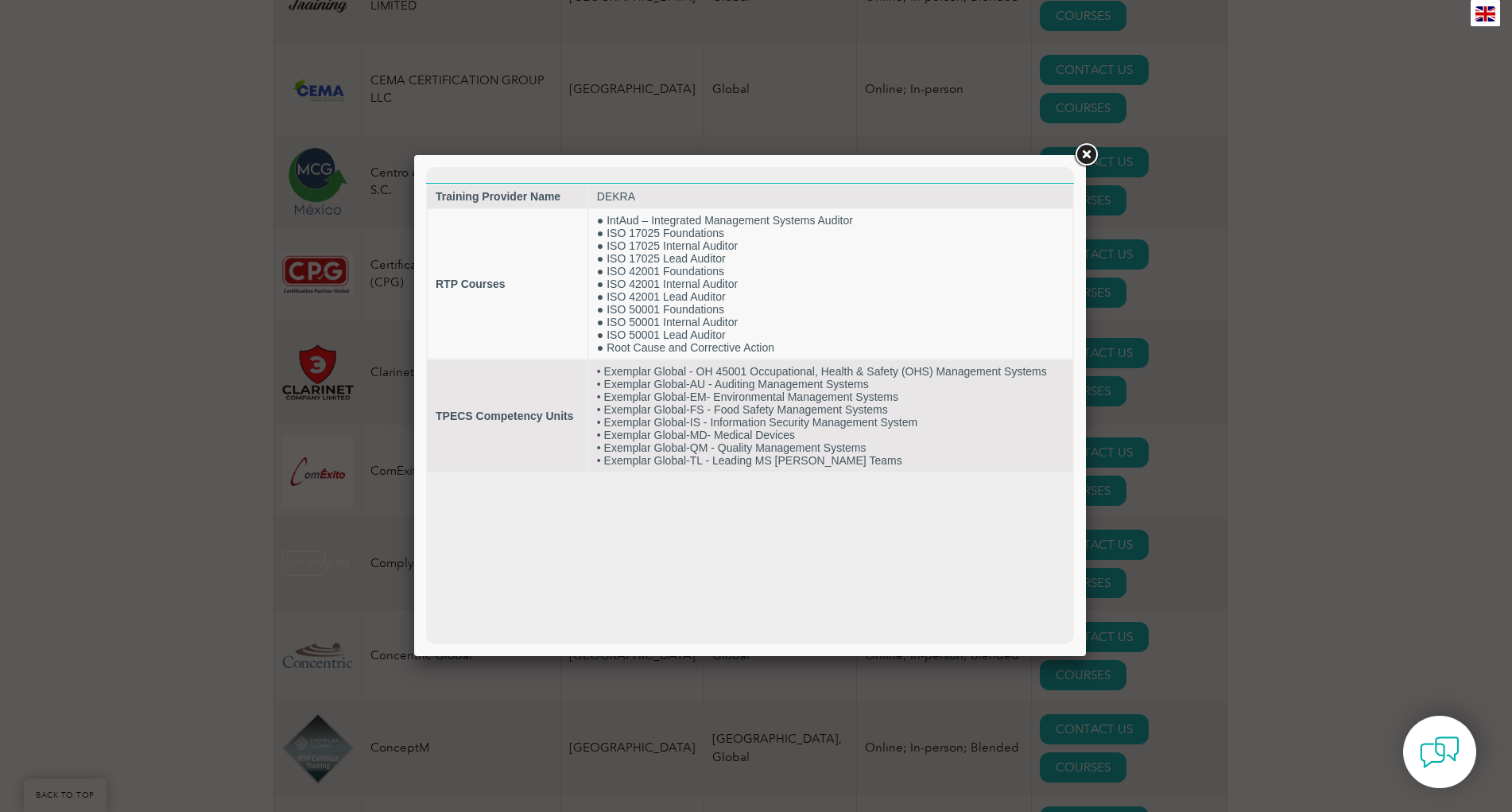
click at [1082, 157] on link at bounding box center [1086, 155] width 29 height 29
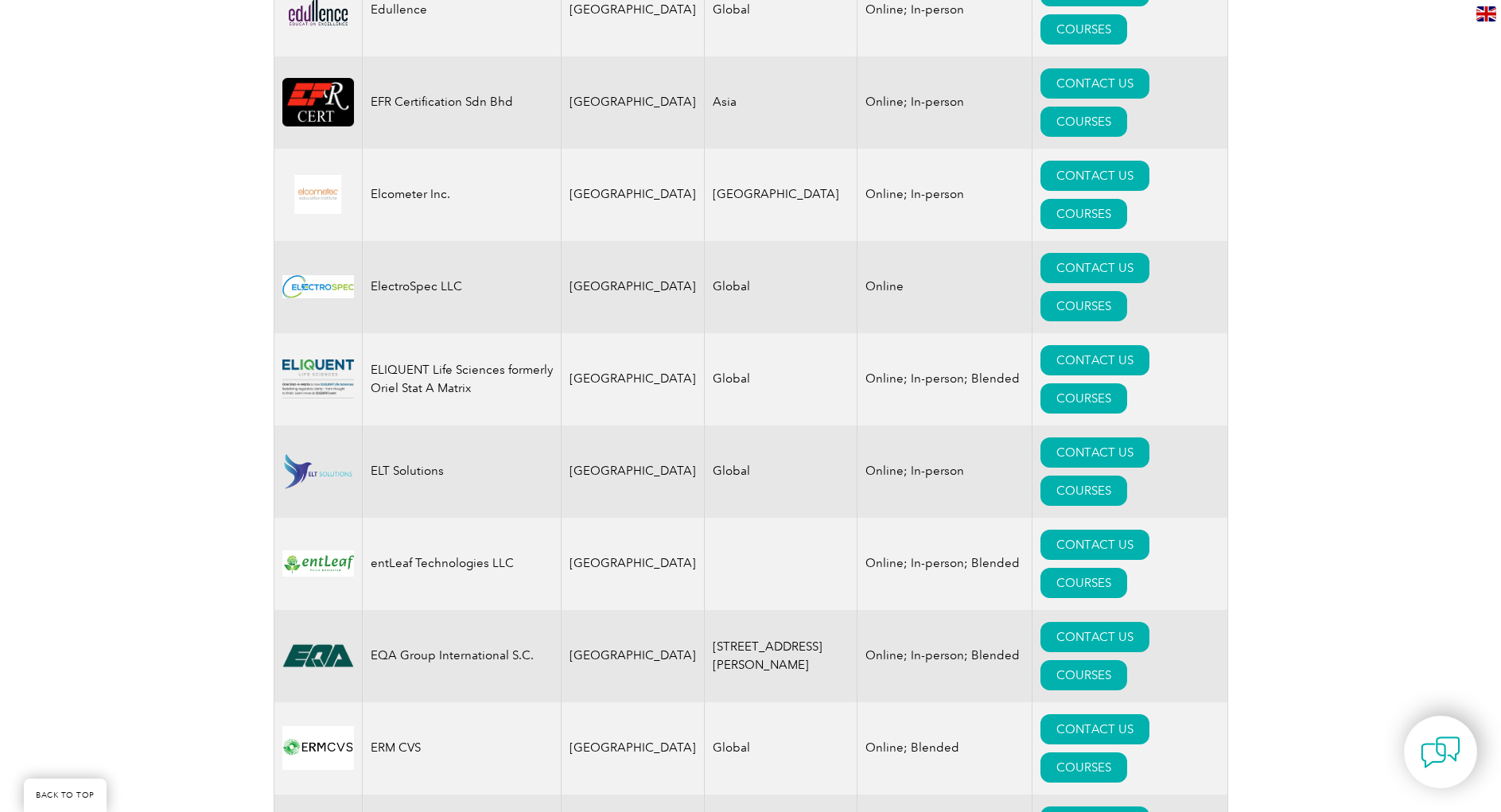
scroll to position [7226, 0]
